Goal: Task Accomplishment & Management: Manage account settings

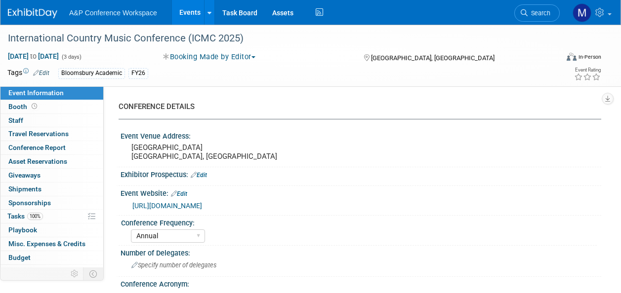
select select "Annual"
select select "Level 4"
select select "Editor Attendance Only"
select select "Music & Sound Studies"
select select "Bloomsbury Academic"
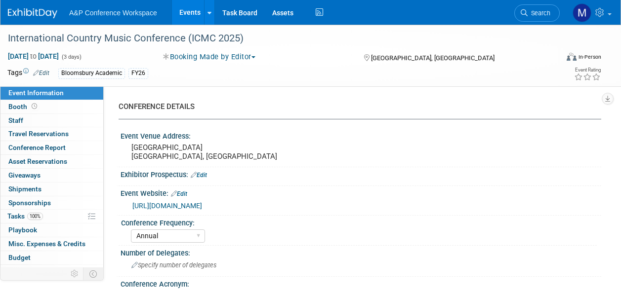
select select "[PERSON_NAME]"
select select "Networking/Commissioning"
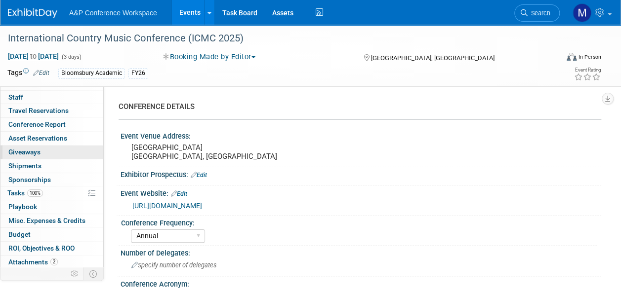
scroll to position [36, 0]
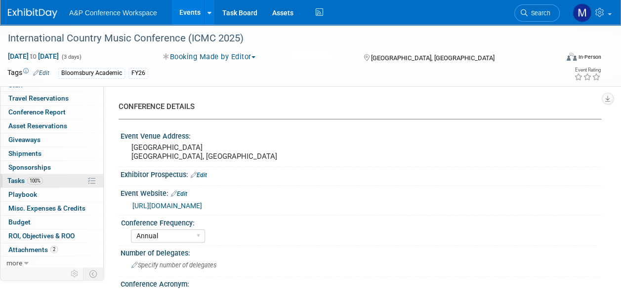
click at [19, 182] on span "Tasks 100%" at bounding box center [25, 181] width 36 height 8
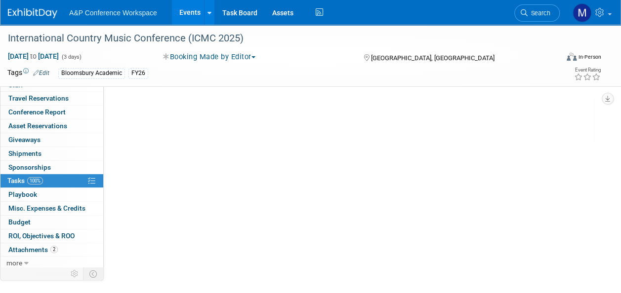
scroll to position [0, 0]
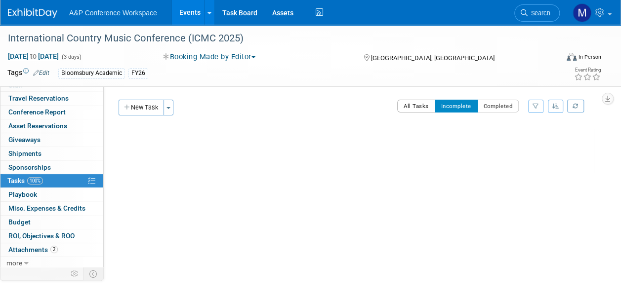
click at [420, 103] on button "All Tasks" at bounding box center [416, 106] width 38 height 13
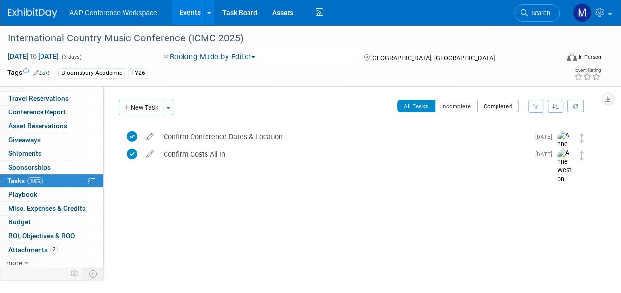
click at [480, 108] on button "Completed" at bounding box center [498, 106] width 42 height 13
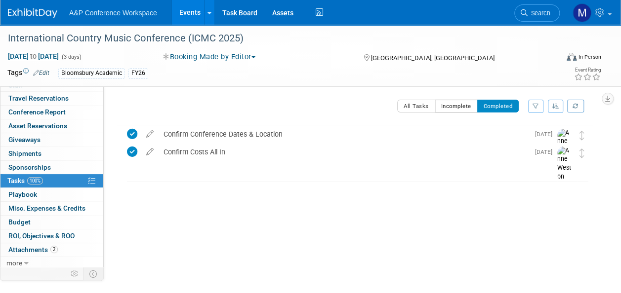
click at [462, 105] on button "Incomplete" at bounding box center [456, 106] width 43 height 13
